Goal: Information Seeking & Learning: Check status

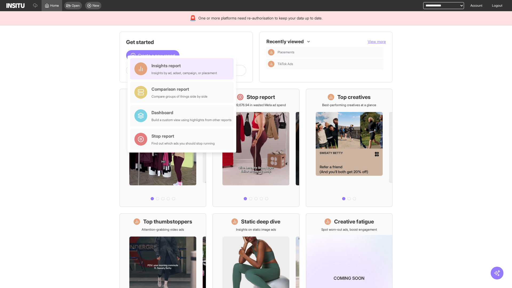
click at [183, 69] on div "Insights report Insights by ad, adset, campaign, or placement" at bounding box center [185, 68] width 66 height 13
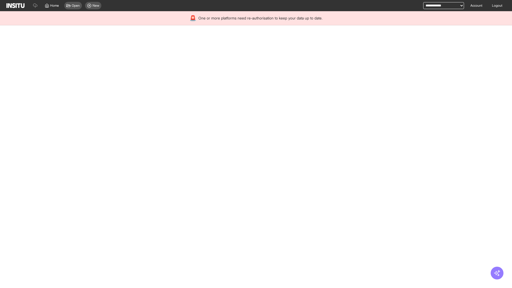
select select "**"
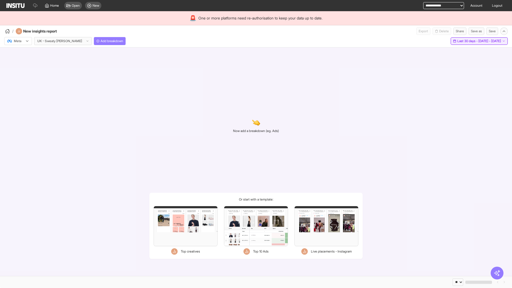
click at [467, 41] on span "Last 30 days - [DATE] - [DATE]" at bounding box center [480, 41] width 44 height 4
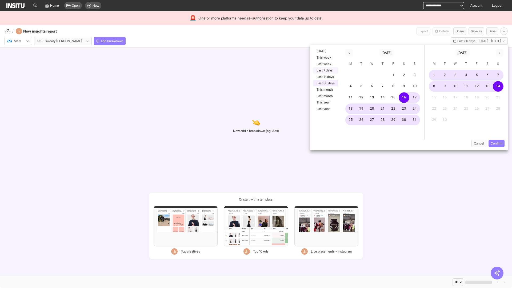
click at [325, 70] on button "Last 7 days" at bounding box center [325, 70] width 25 height 6
